Goal: Information Seeking & Learning: Understand process/instructions

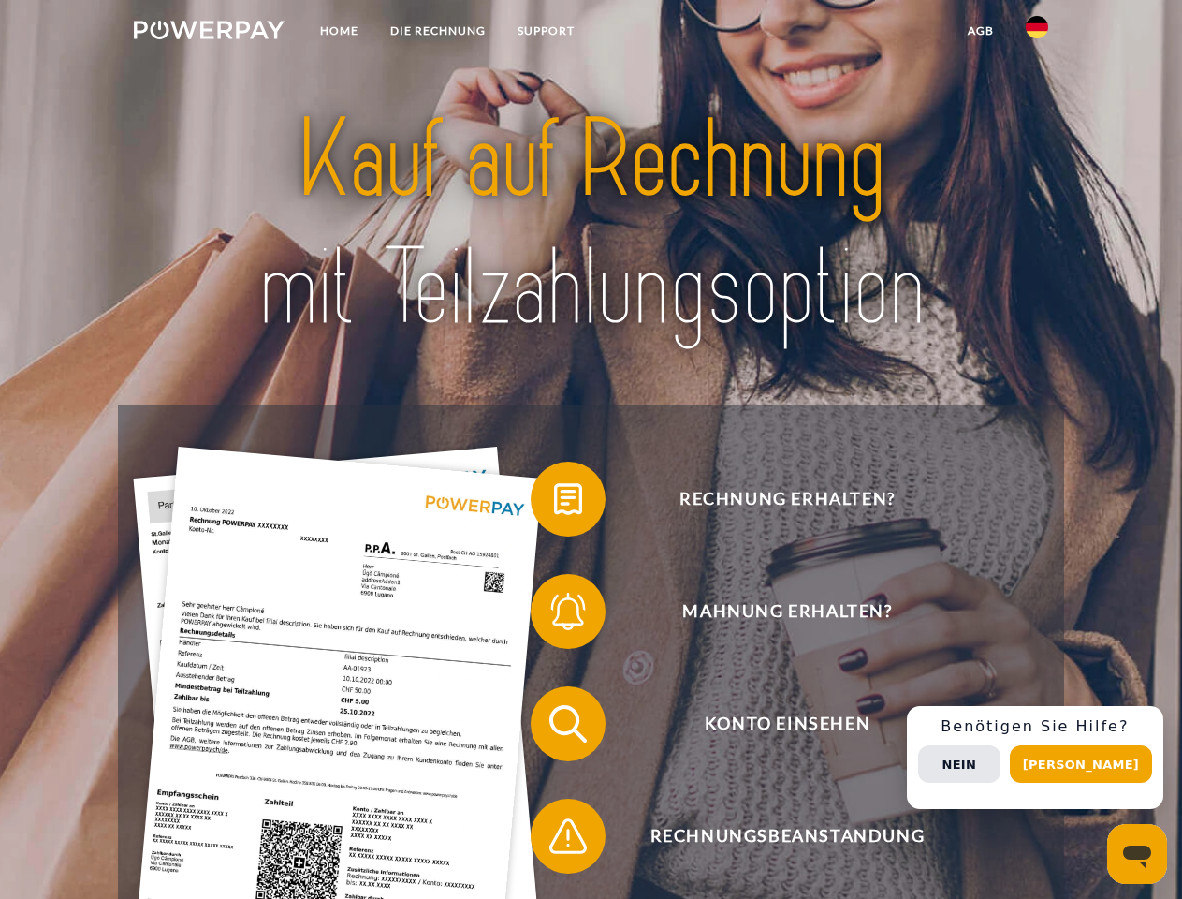
click at [209, 33] on img at bounding box center [209, 30] width 151 height 19
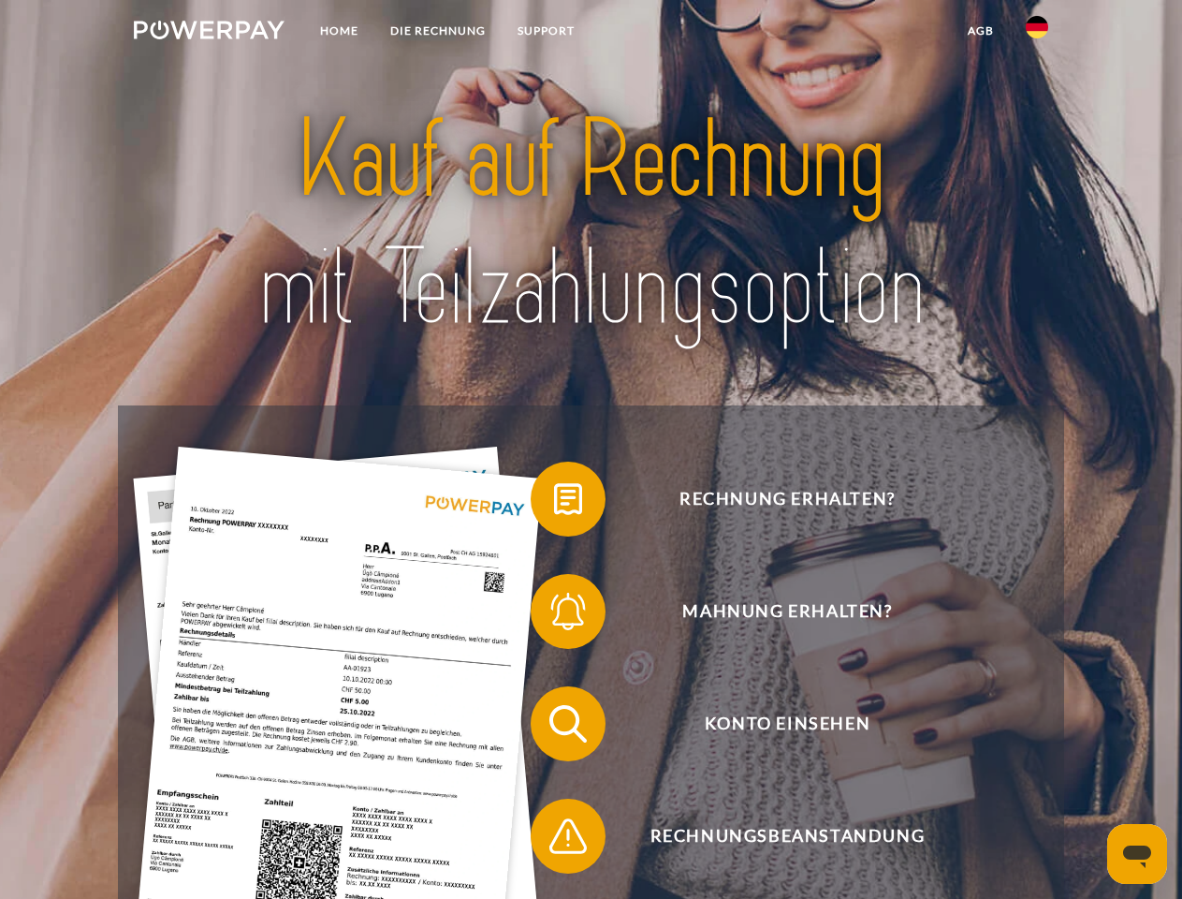
click at [1037, 33] on img at bounding box center [1037, 27] width 22 height 22
click at [980, 31] on link "agb" at bounding box center [981, 31] width 58 height 34
click at [554, 503] on span at bounding box center [540, 499] width 94 height 94
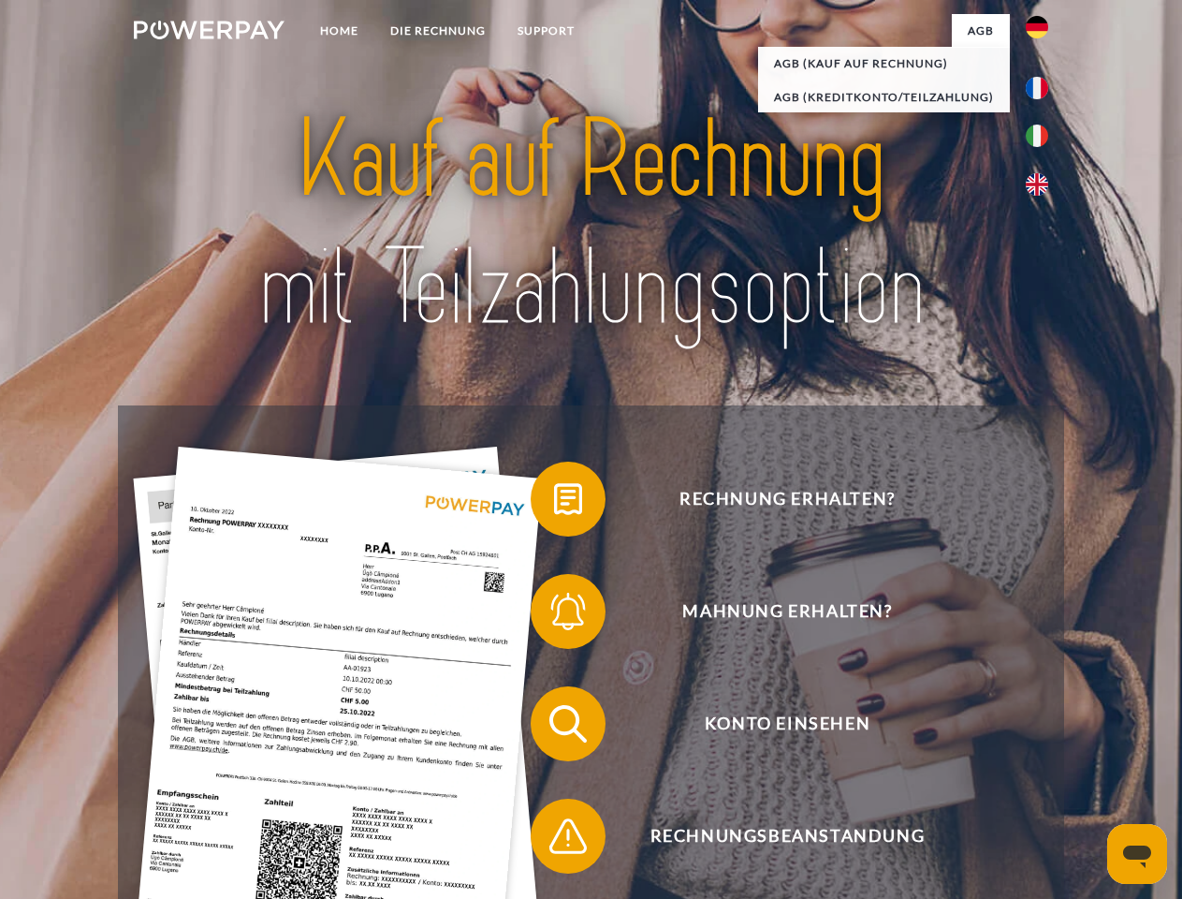
click at [554, 615] on span at bounding box center [540, 612] width 94 height 94
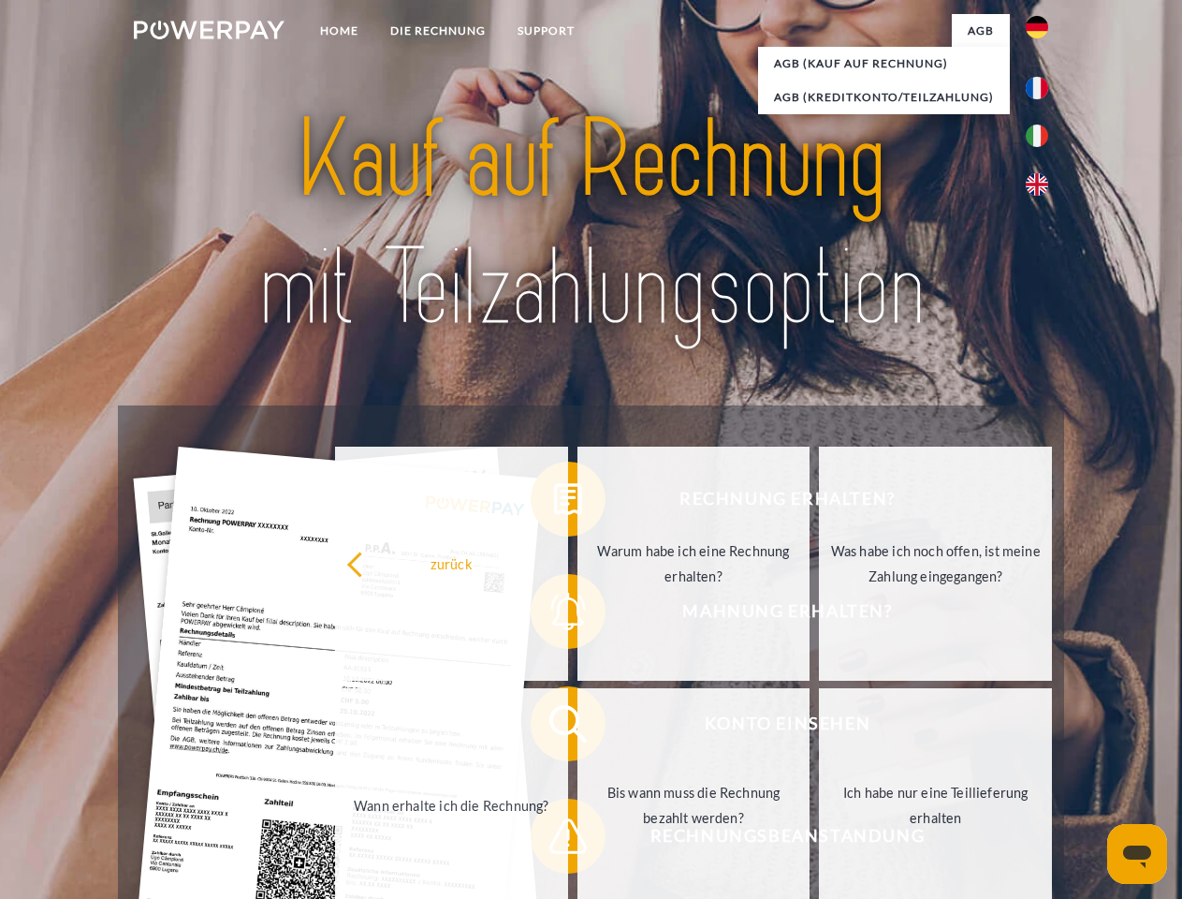
click at [578, 727] on link "Bis wann muss die Rechnung bezahlt werden?" at bounding box center [694, 805] width 233 height 234
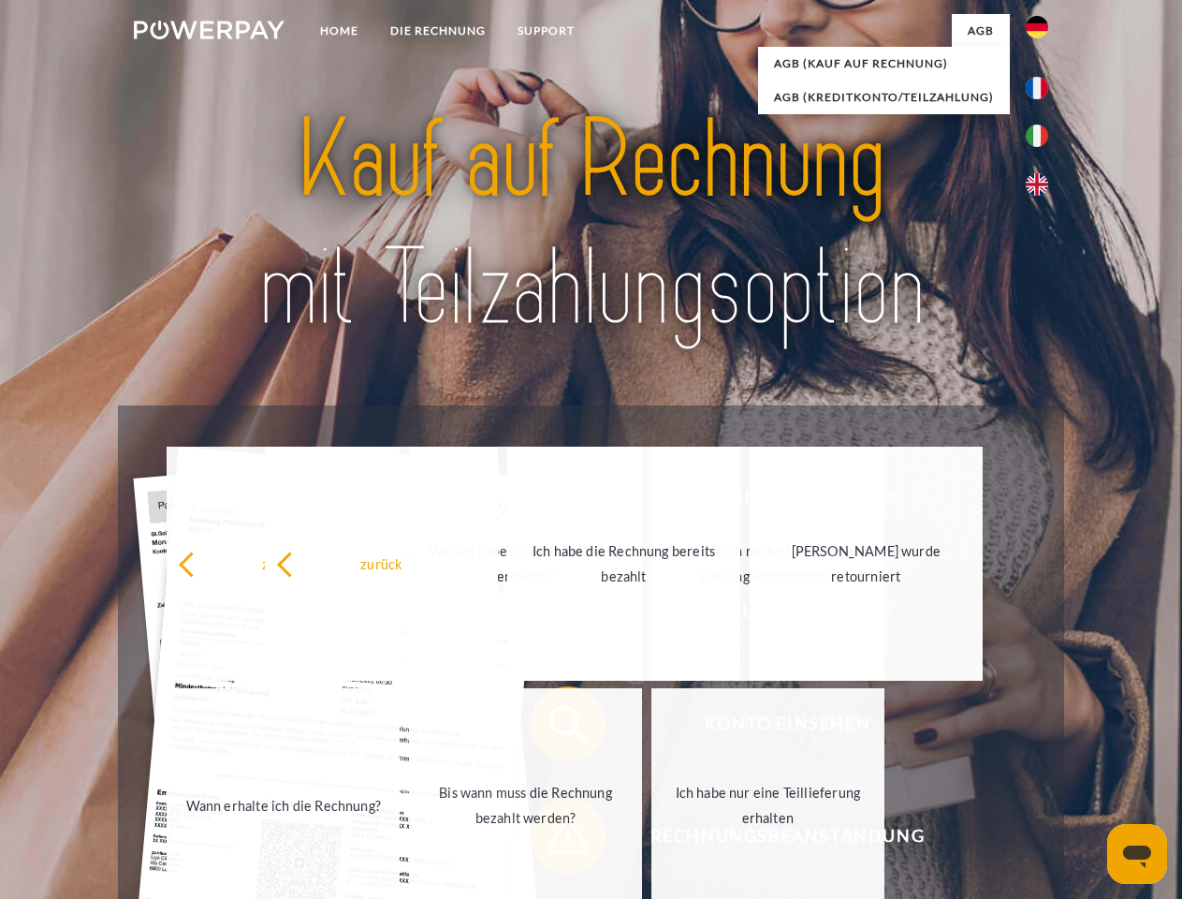
click at [554, 840] on span at bounding box center [540, 836] width 94 height 94
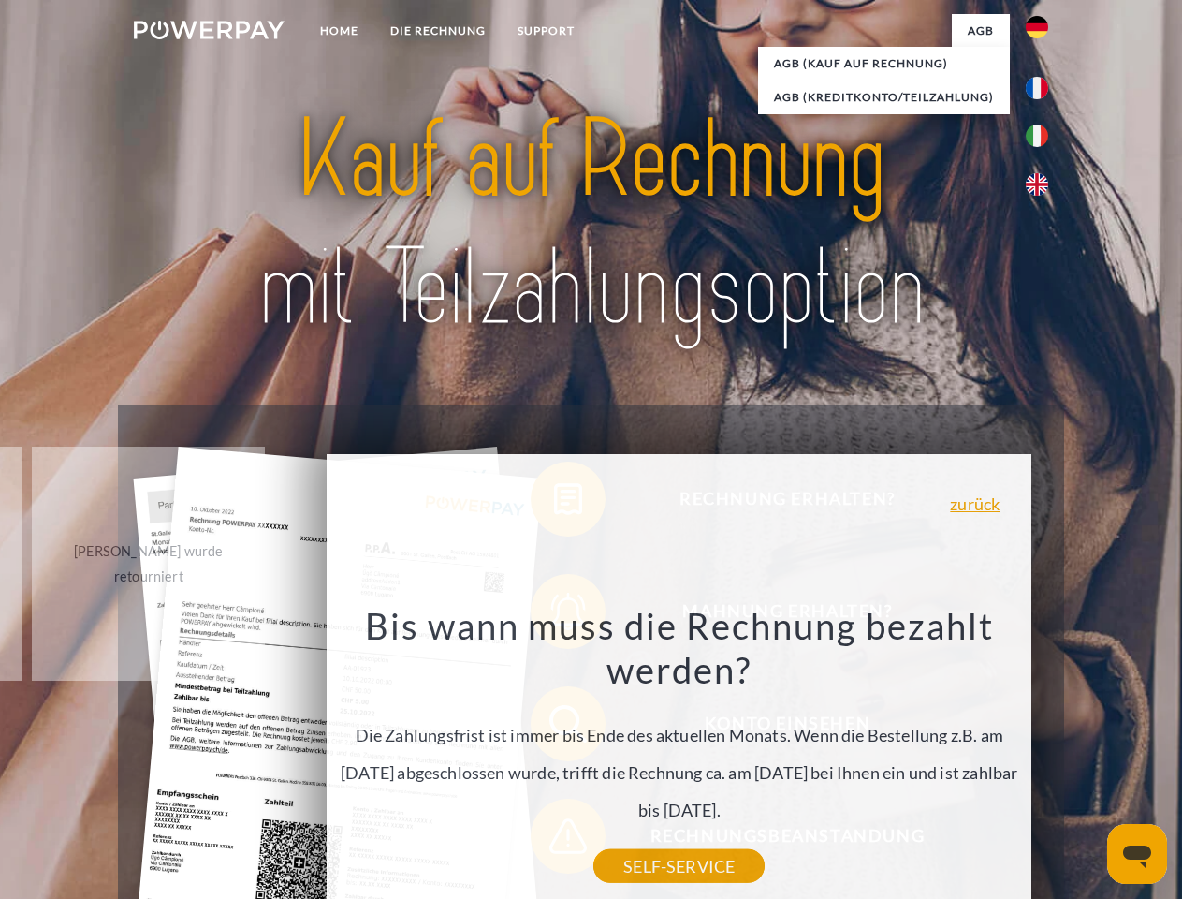
click at [1042, 757] on div "Rechnung erhalten? Mahnung erhalten? Konto einsehen" at bounding box center [591, 779] width 946 height 749
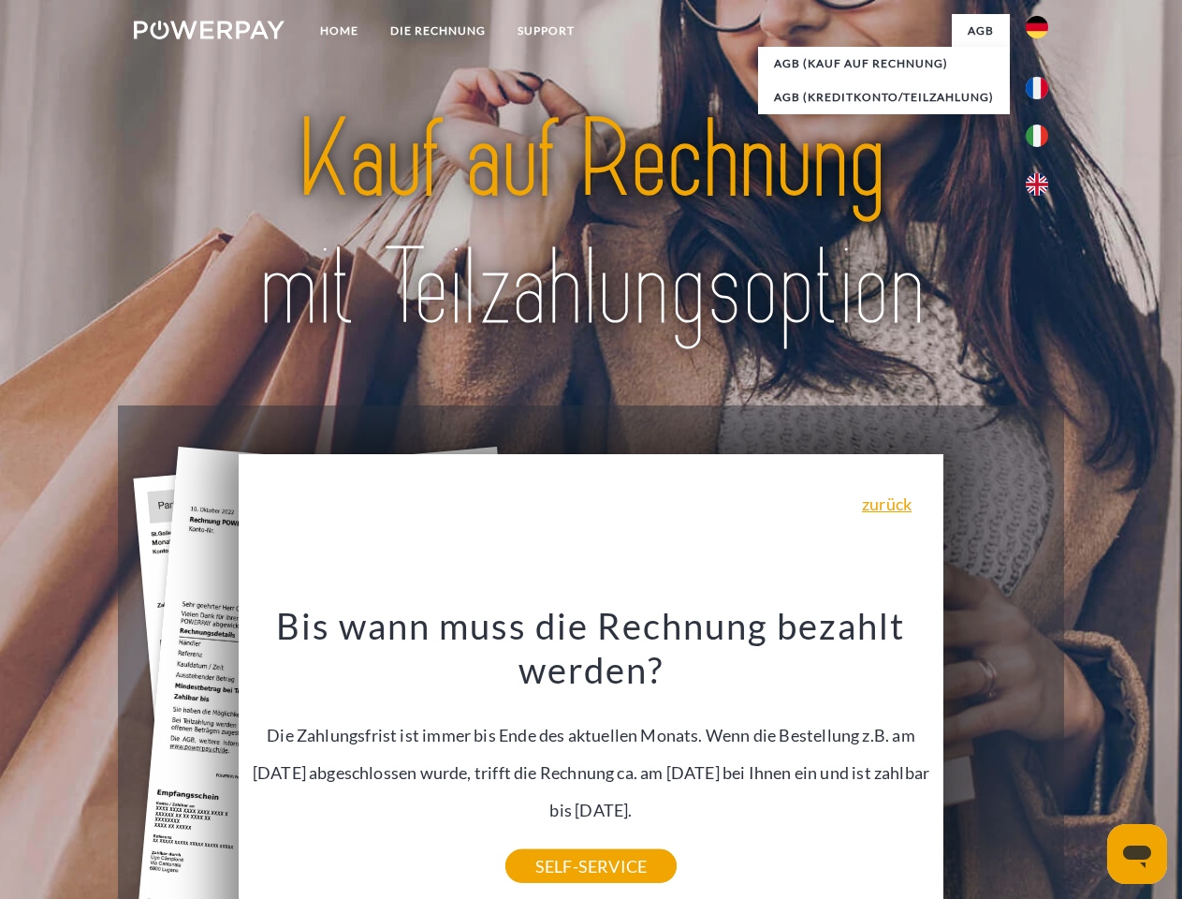
click at [996, 761] on span "Konto einsehen" at bounding box center [787, 723] width 459 height 75
click at [1088, 764] on header "Home DIE RECHNUNG SUPPORT" at bounding box center [591, 646] width 1182 height 1293
